Goal: Navigation & Orientation: Find specific page/section

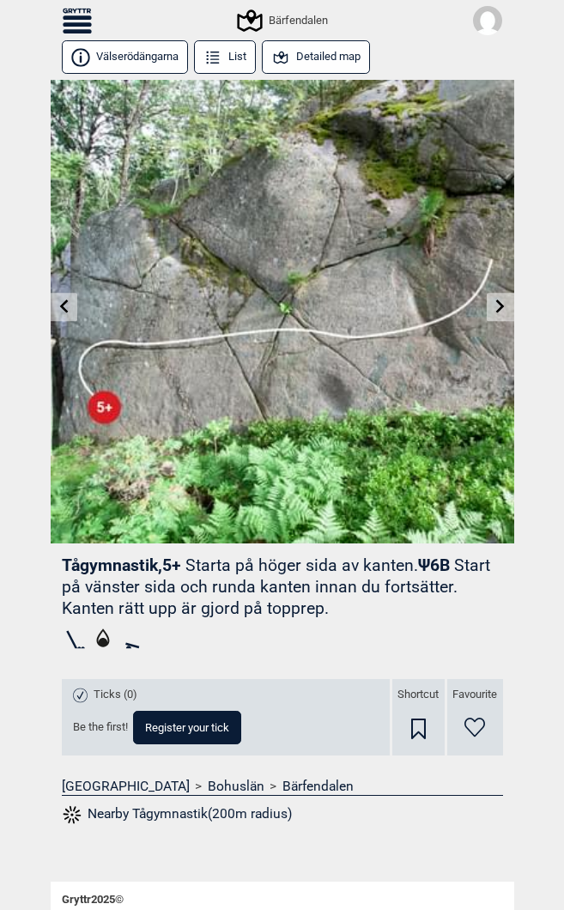
scroll to position [22, 0]
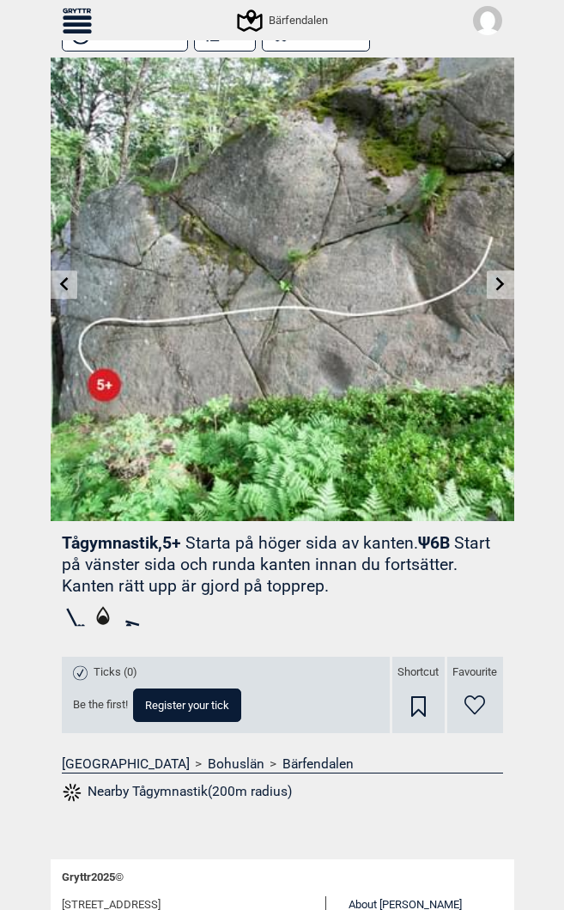
click at [82, 26] on icon at bounding box center [77, 24] width 29 height 4
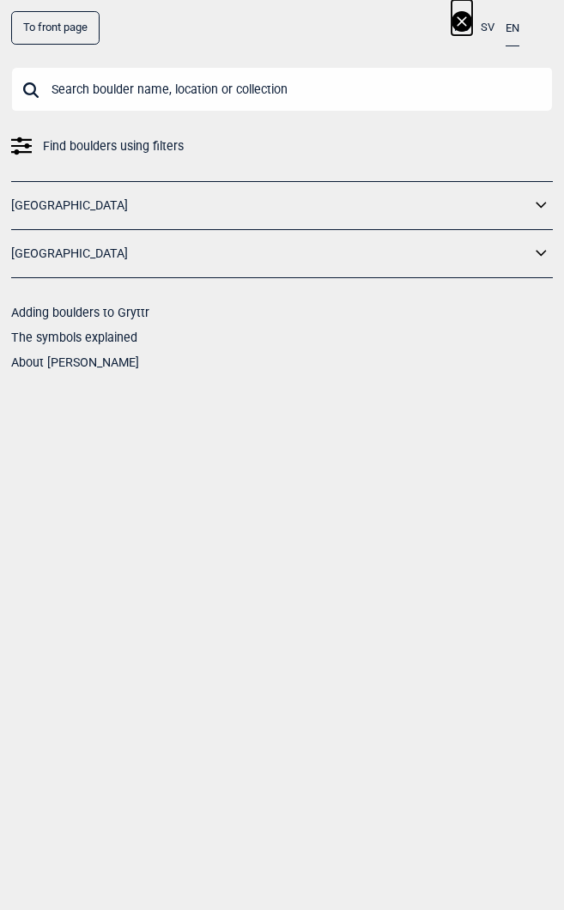
click at [82, 32] on link "To front page" at bounding box center [55, 27] width 88 height 33
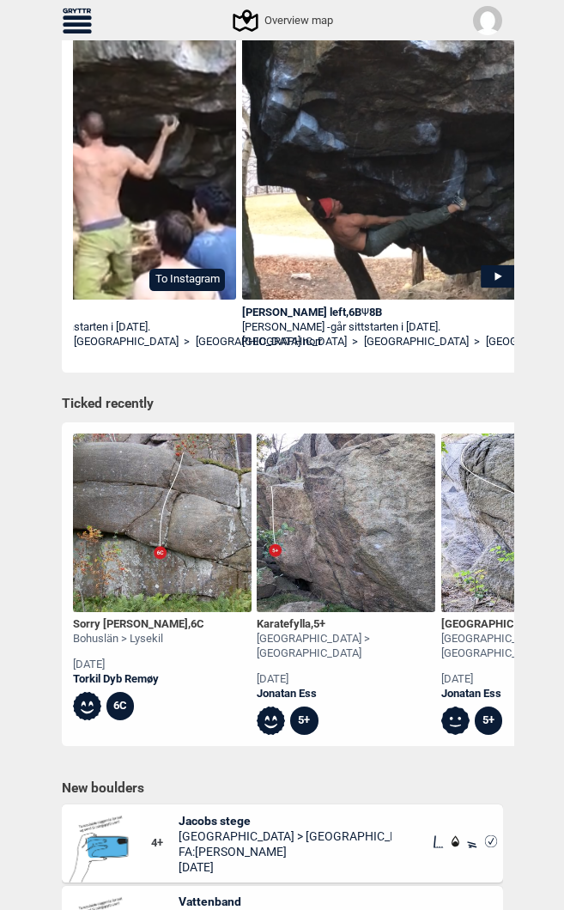
scroll to position [240, 0]
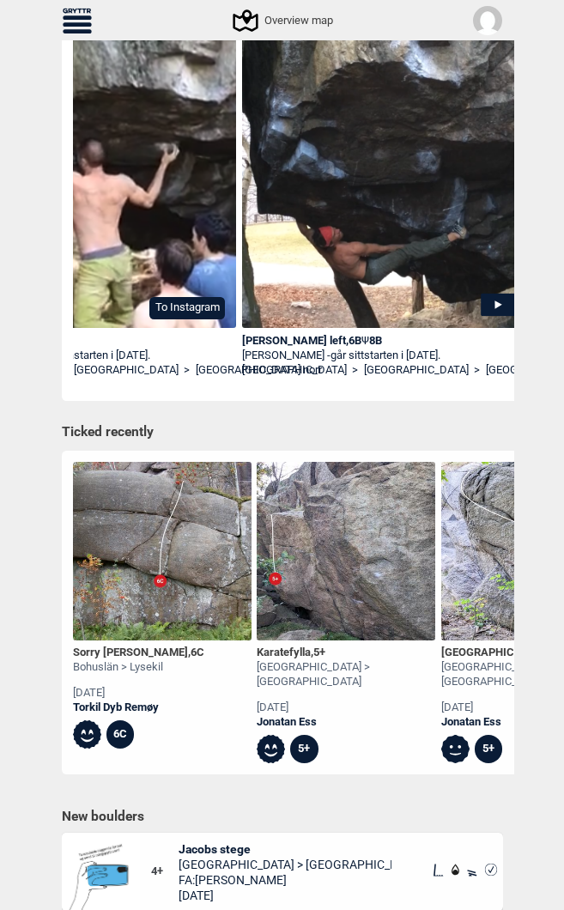
click at [283, 336] on div "[PERSON_NAME] left , 6B Ψ 8B" at bounding box center [384, 341] width 285 height 15
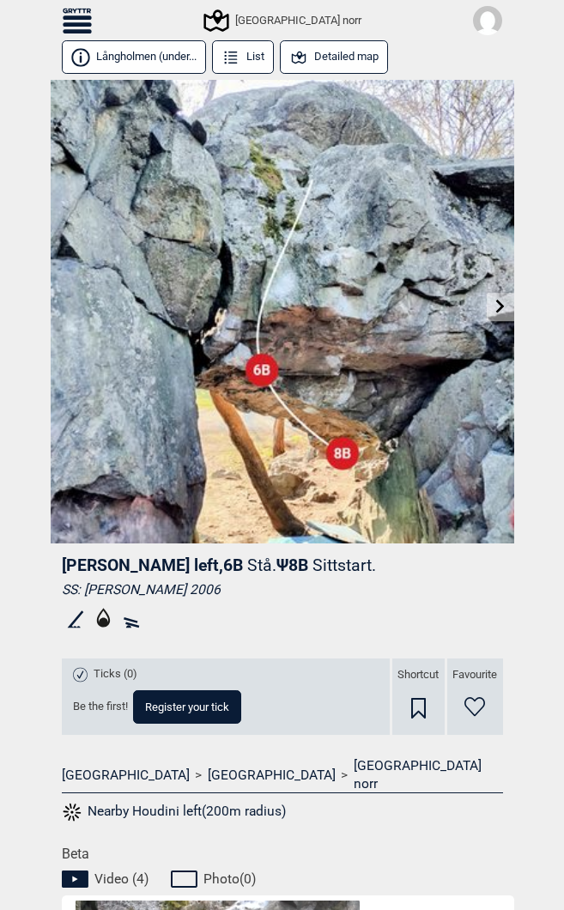
click at [343, 61] on button "Detailed map" at bounding box center [334, 56] width 109 height 33
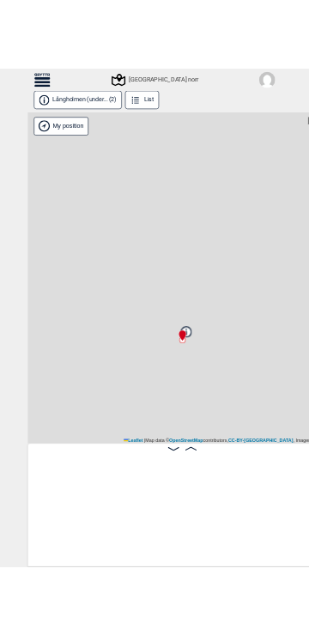
scroll to position [0, 84]
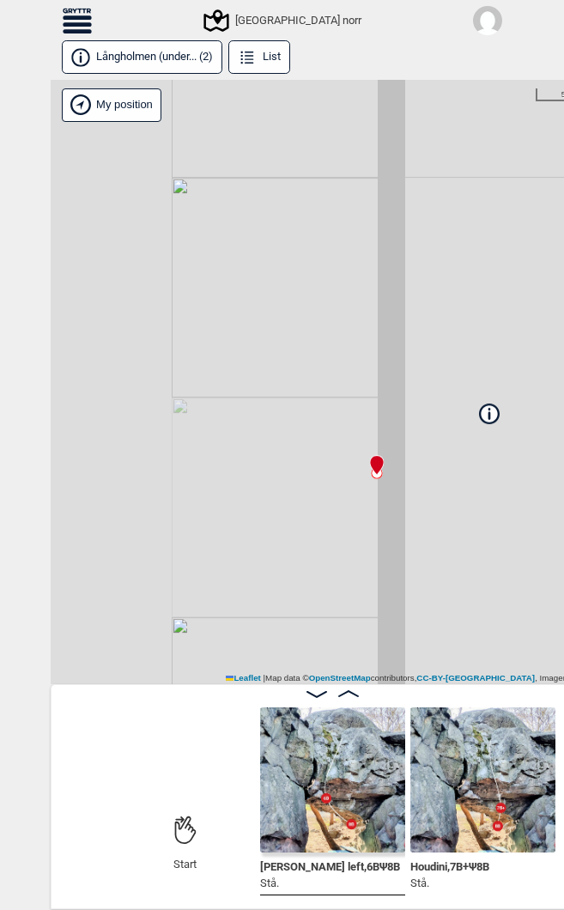
drag, startPoint x: 234, startPoint y: 574, endPoint x: 545, endPoint y: 442, distance: 337.8
click at [538, 441] on div "[GEOGRAPHIC_DATA] norr Brukerens posisjon My position 50 m + − OpenStreetMap Go…" at bounding box center [333, 382] width 564 height 605
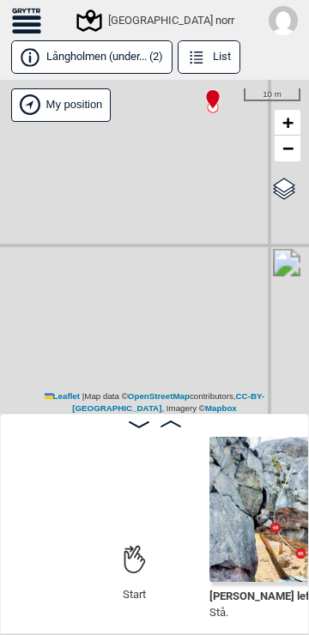
click at [0, 0] on label "Google satellite" at bounding box center [0, 0] width 0 height 0
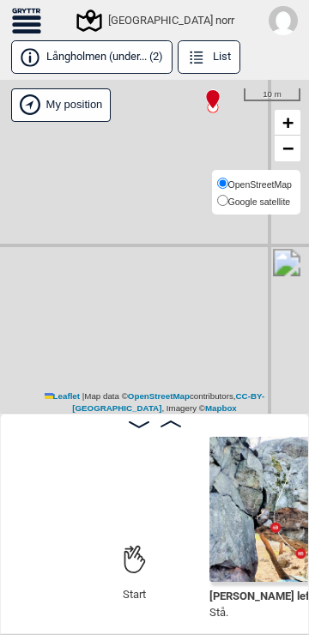
click at [272, 204] on span "Google satellite" at bounding box center [259, 202] width 63 height 10
click at [228, 204] on input "Google satellite" at bounding box center [222, 200] width 11 height 11
radio input "true"
